Goal: Task Accomplishment & Management: Manage account settings

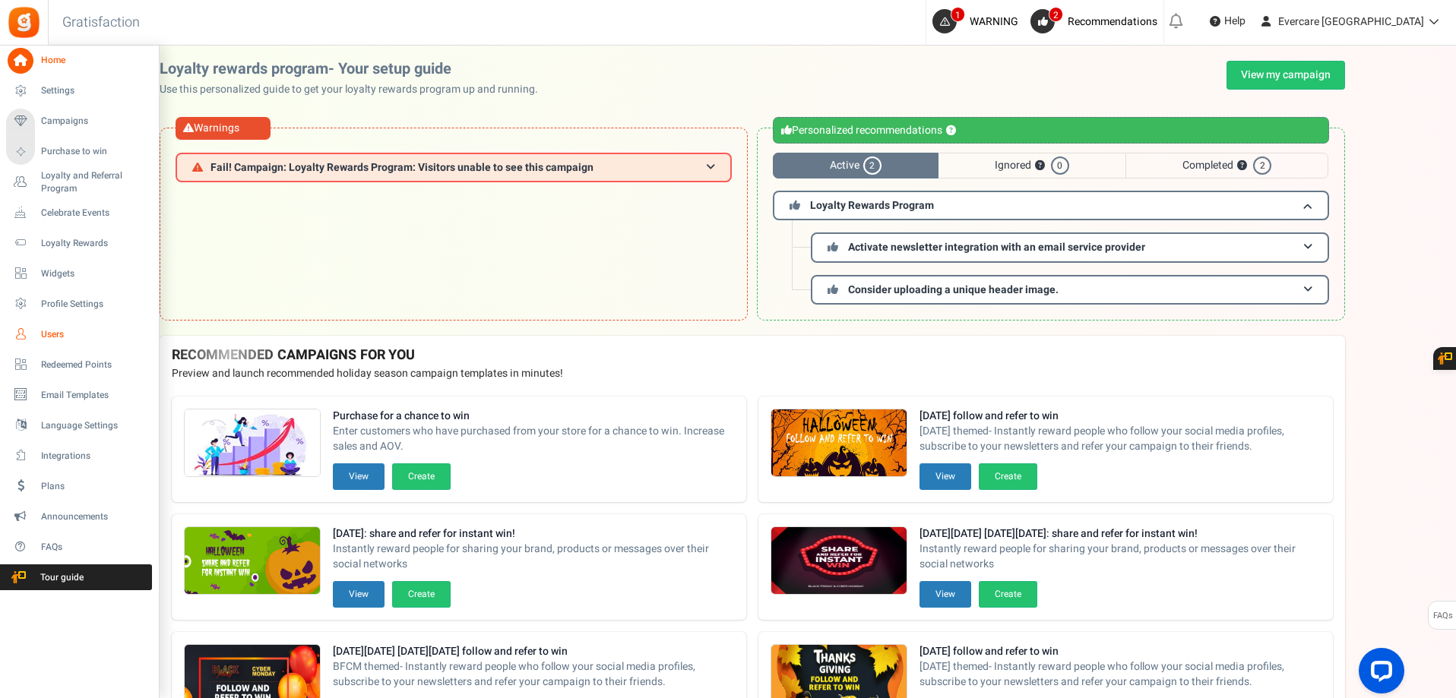
click at [45, 330] on span "Users" at bounding box center [94, 334] width 106 height 13
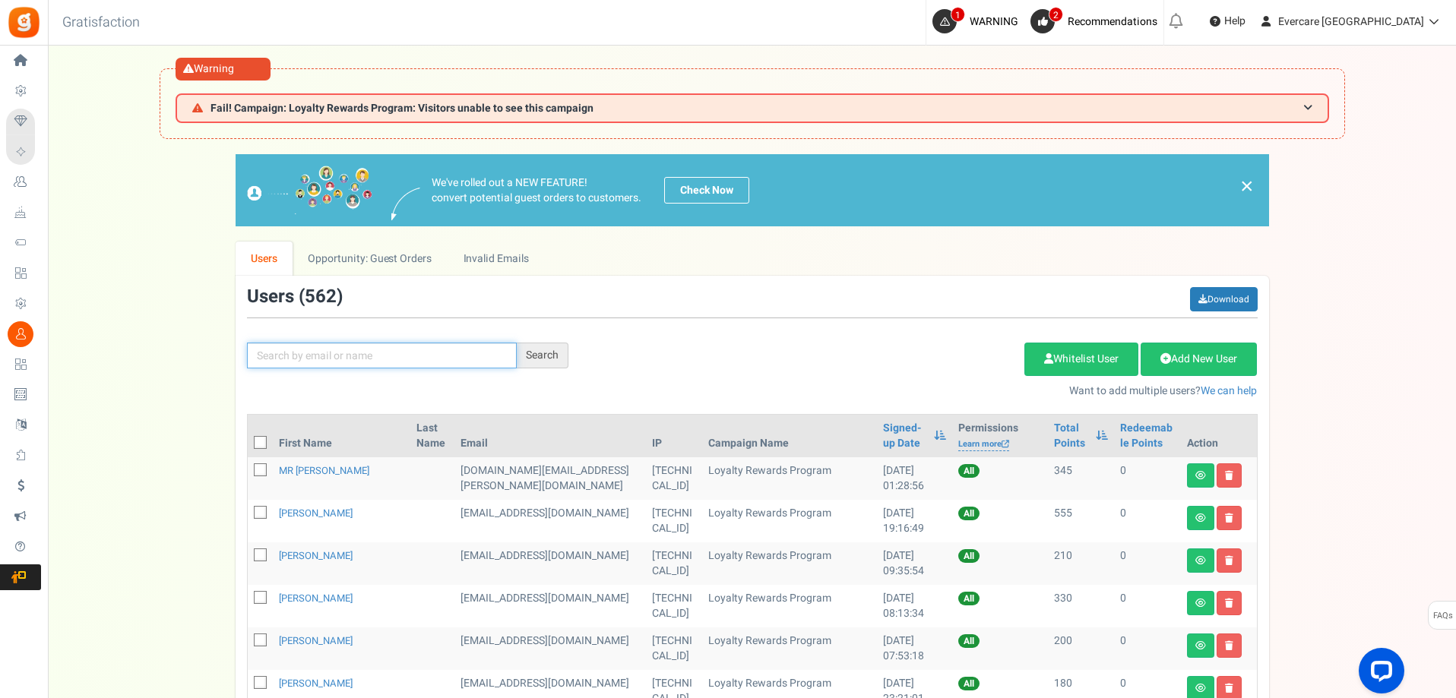
click at [298, 356] on input "text" at bounding box center [382, 356] width 270 height 26
type input "[PERSON_NAME]"
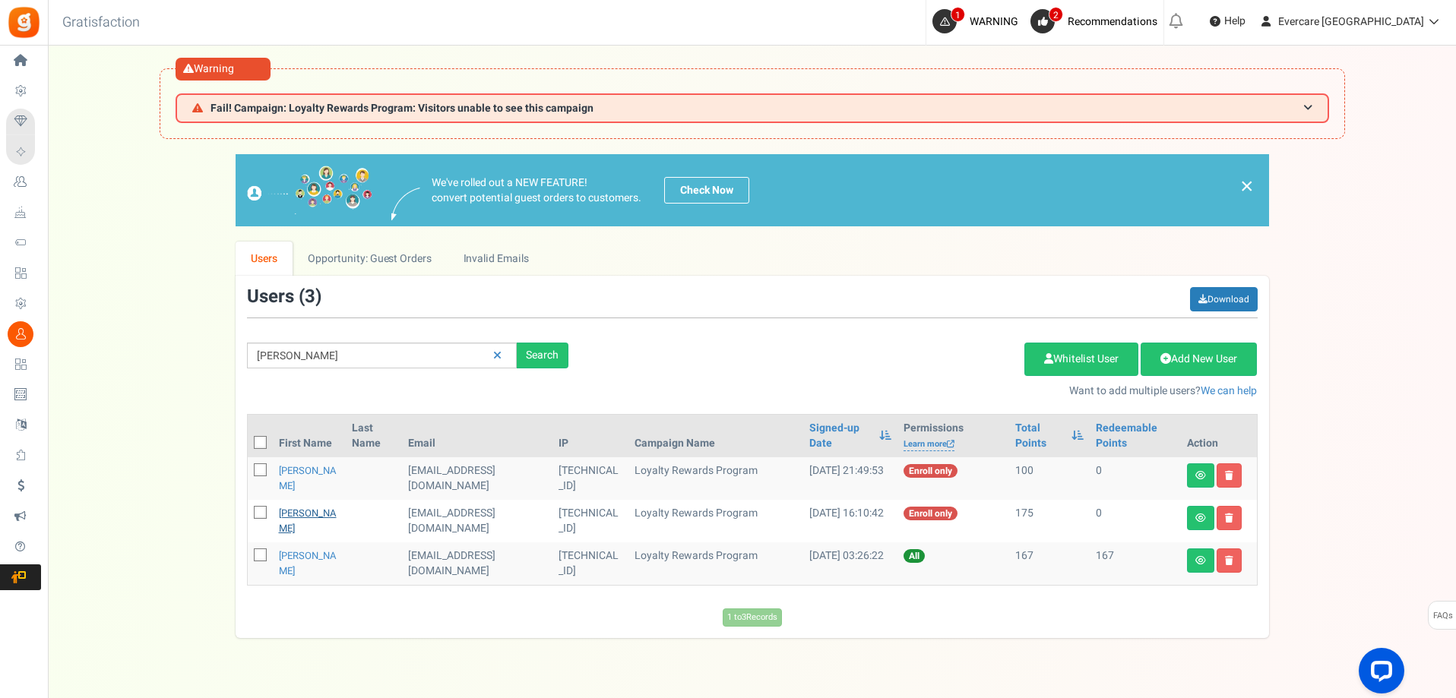
click at [295, 520] on link "[PERSON_NAME]" at bounding box center [308, 521] width 58 height 30
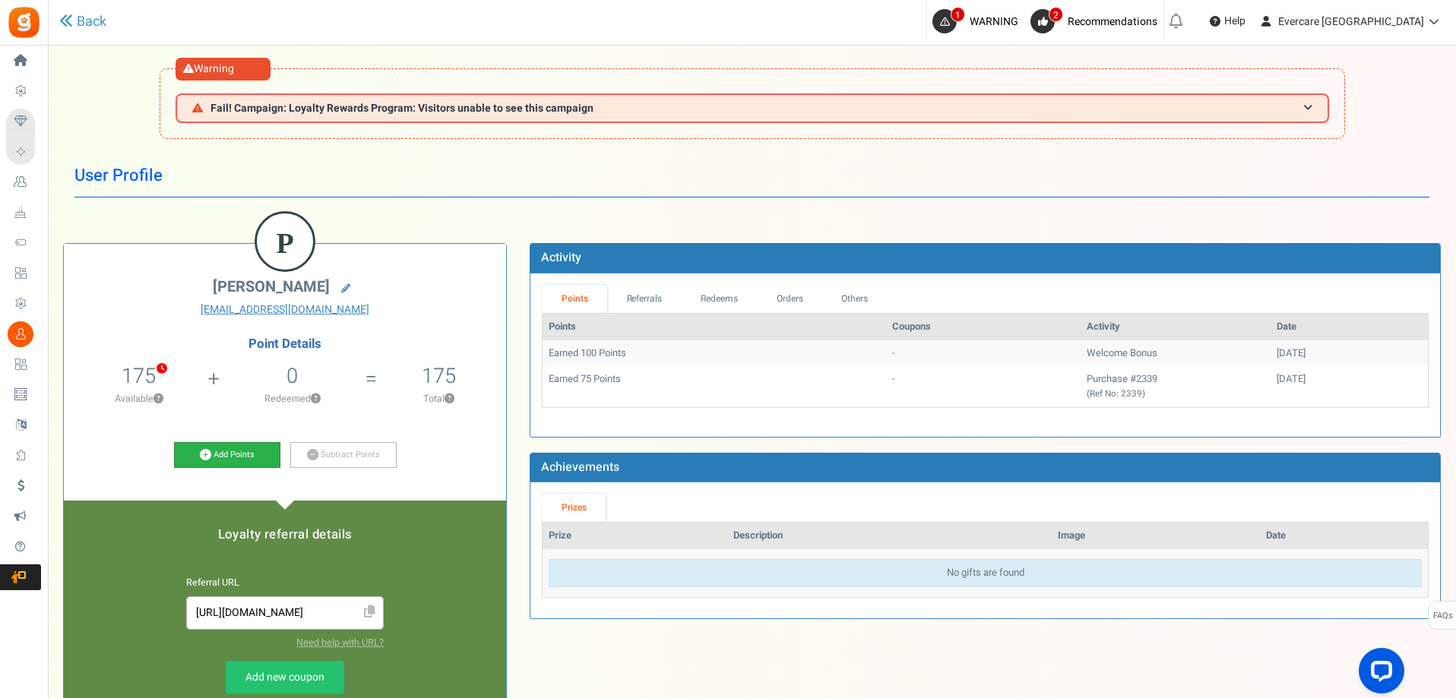
click at [249, 459] on link "Add Points" at bounding box center [227, 455] width 106 height 26
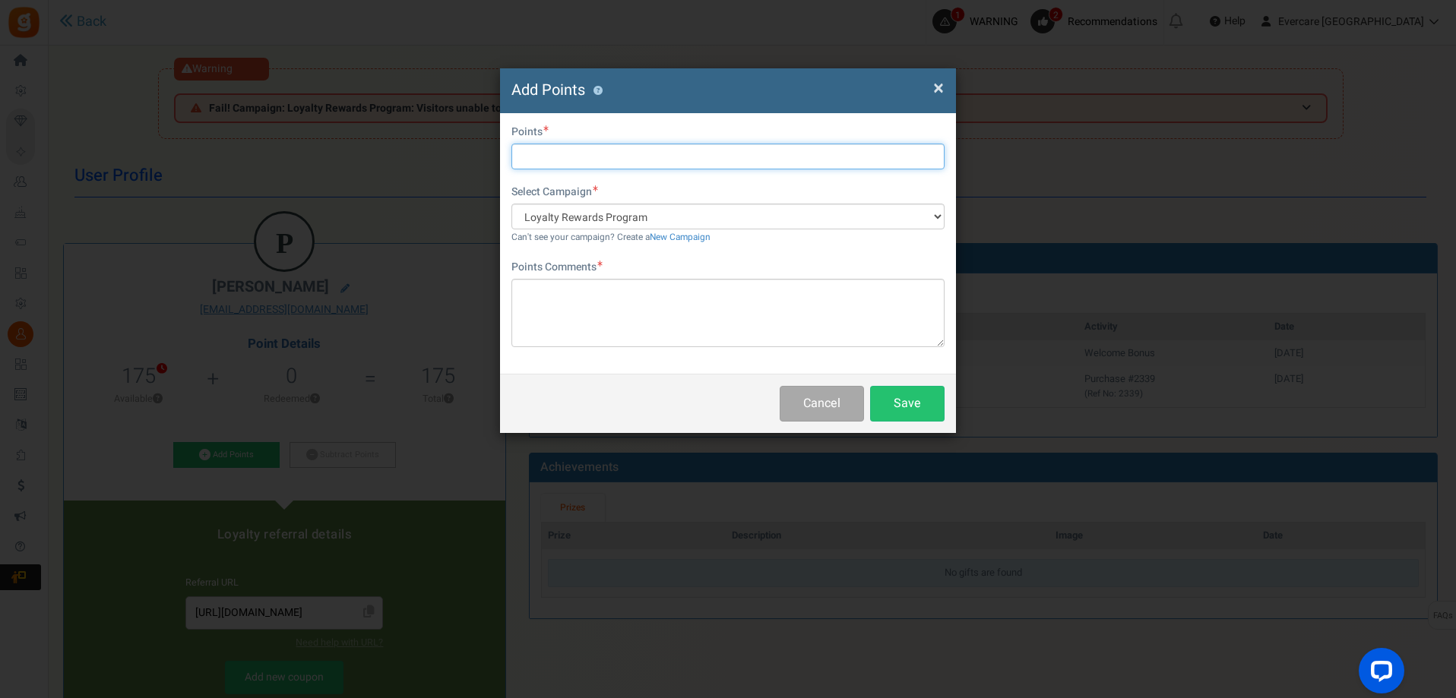
click at [591, 154] on input "text" at bounding box center [728, 157] width 433 height 26
type input "500"
click at [1439, 56] on div "× Close Add Points ? First Name Last Name Email [EMAIL_ADDRESS][DOMAIN_NAME] Do…" at bounding box center [728, 349] width 1456 height 698
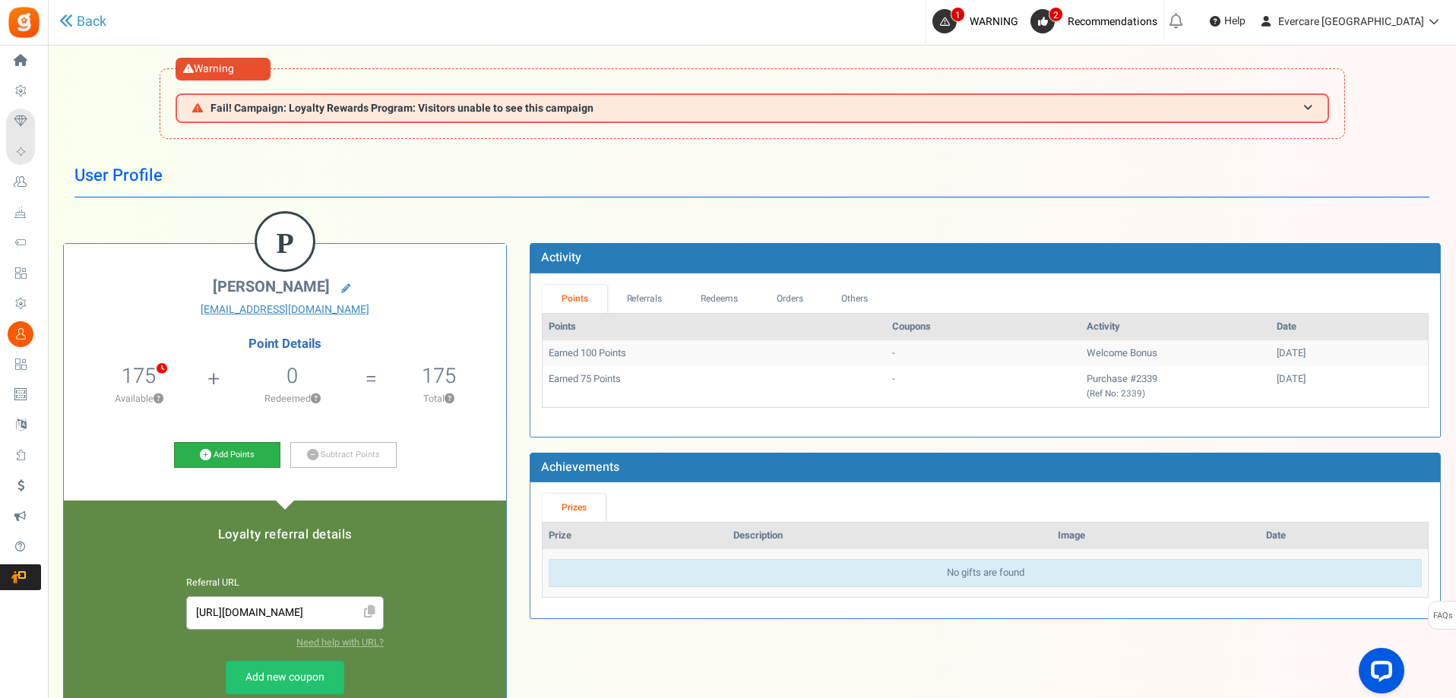
click at [225, 457] on link "Add Points" at bounding box center [227, 455] width 106 height 26
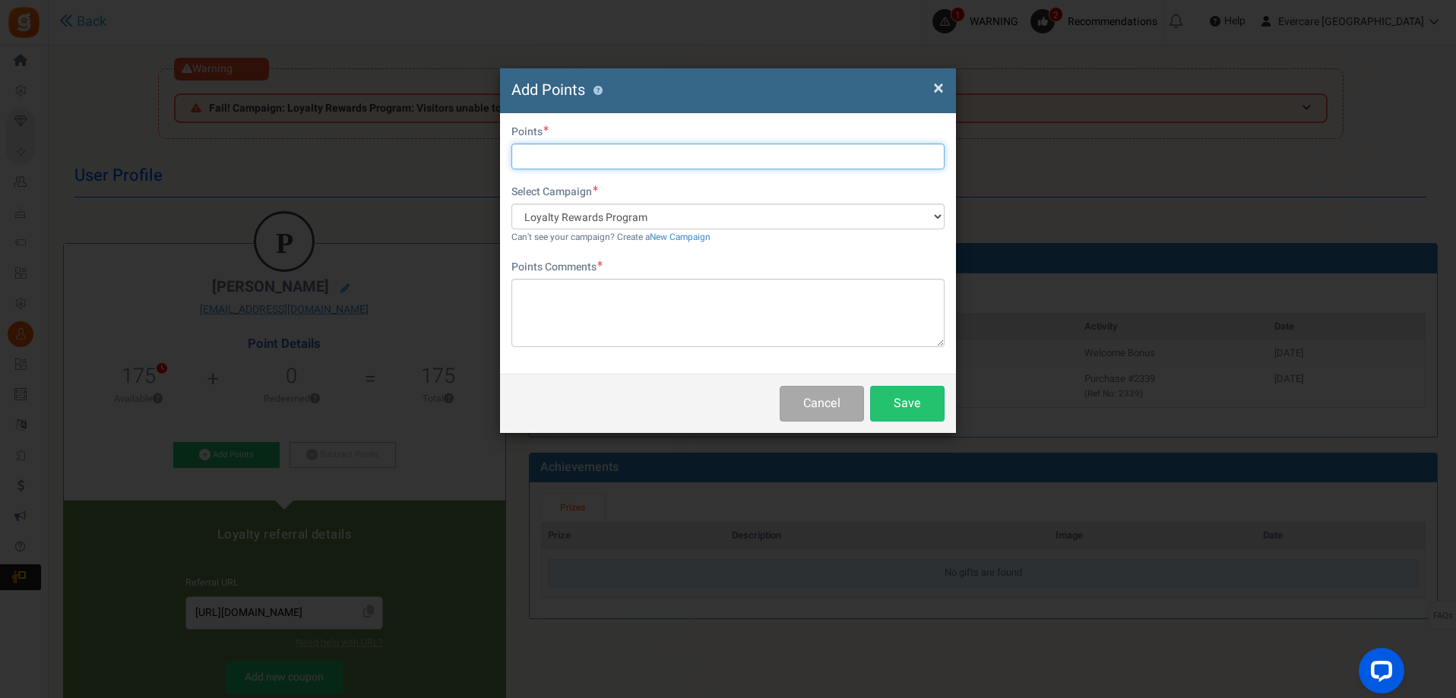
click at [601, 159] on input "text" at bounding box center [728, 157] width 433 height 26
type input "500"
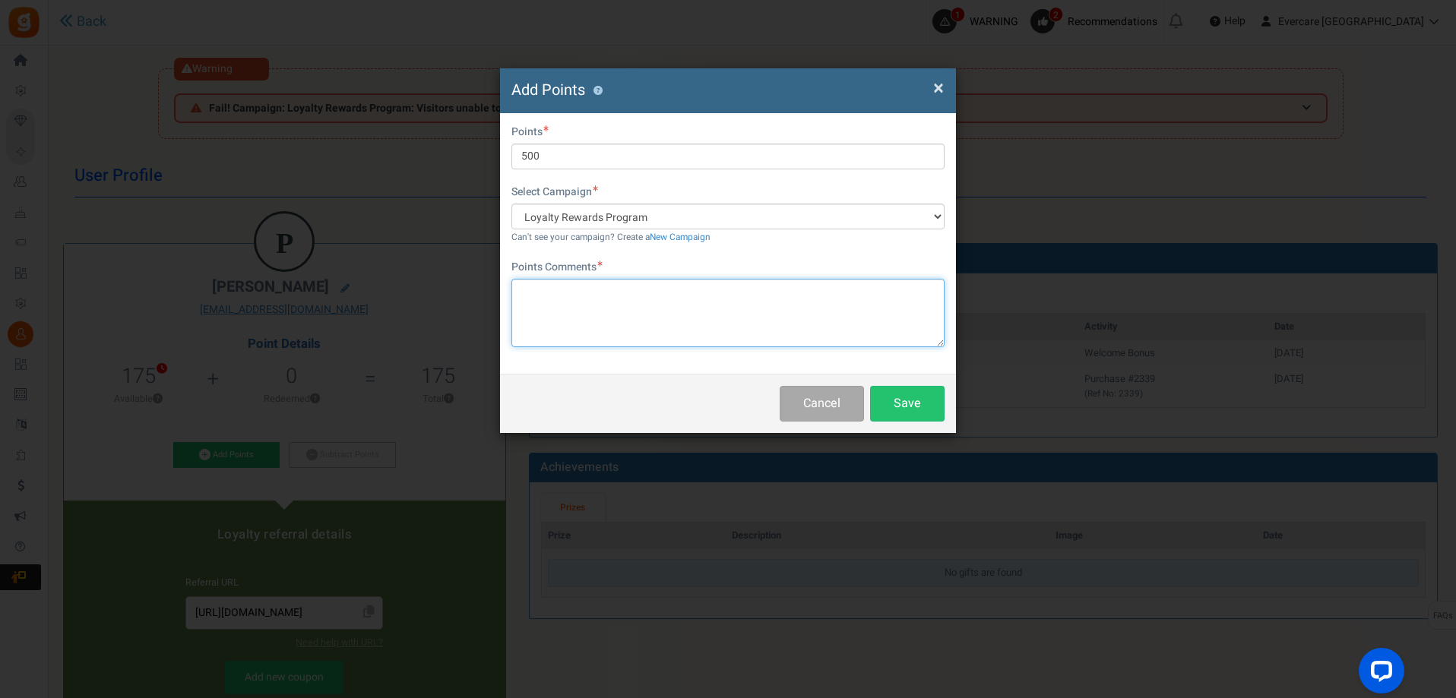
click at [559, 281] on textarea at bounding box center [728, 313] width 433 height 68
paste textarea "Provided product review/feedback"
type textarea "Provided product review/feedback"
click at [915, 403] on button "Save" at bounding box center [907, 404] width 74 height 36
